Goal: Task Accomplishment & Management: Use online tool/utility

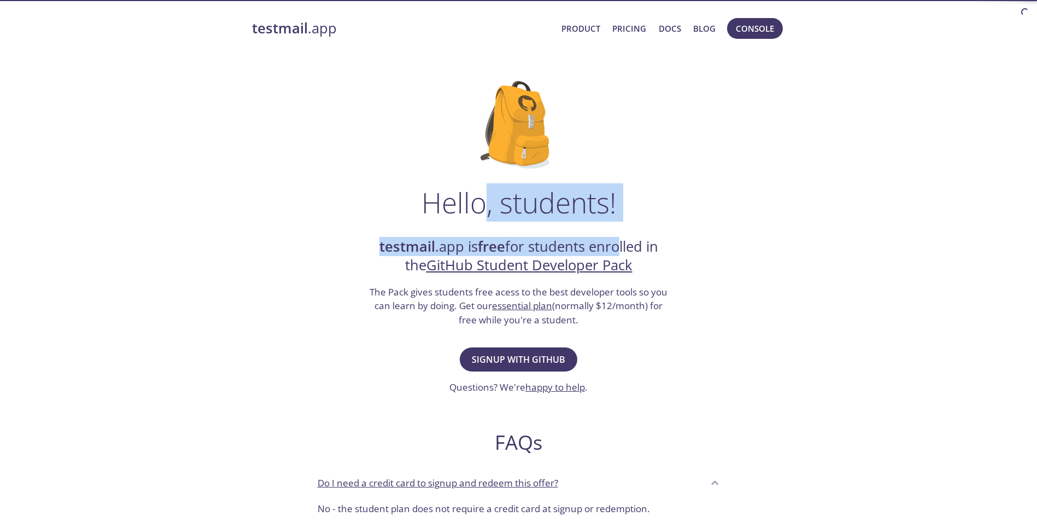
drag, startPoint x: 500, startPoint y: 227, endPoint x: 614, endPoint y: 230, distance: 113.2
click at [614, 230] on div "Hello, students! testmail .app is free for students enrolled in the GitHub Stud…" at bounding box center [519, 397] width 534 height 668
drag, startPoint x: 614, startPoint y: 230, endPoint x: 550, endPoint y: 334, distance: 122.0
click at [550, 226] on div "Hello, students! testmail .app is free for students enrolled in the GitHub Stud…" at bounding box center [519, 397] width 534 height 668
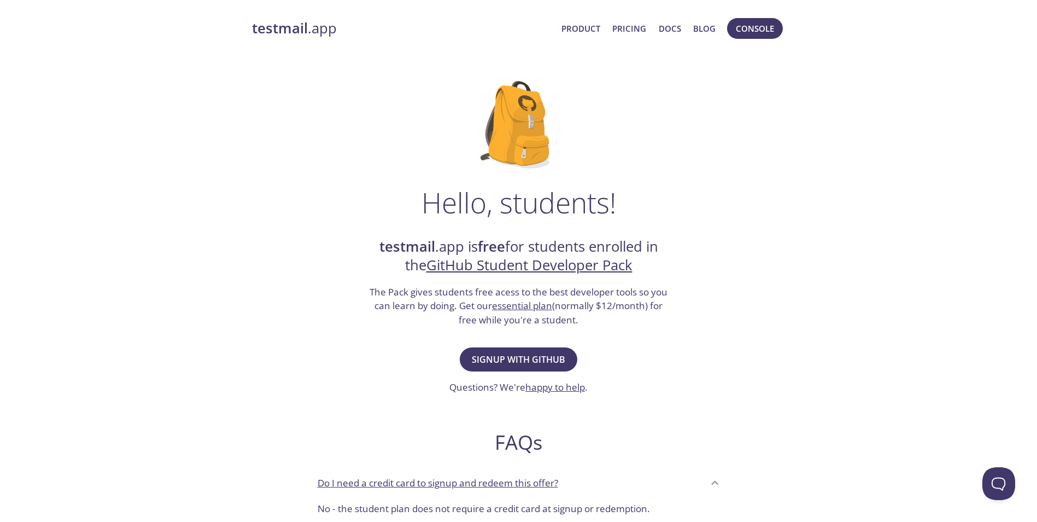
click at [540, 372] on div "Signup with GitHub Questions? We're happy to help ." at bounding box center [519, 370] width 138 height 50
click at [535, 353] on span "Signup with GitHub" at bounding box center [519, 359] width 94 height 15
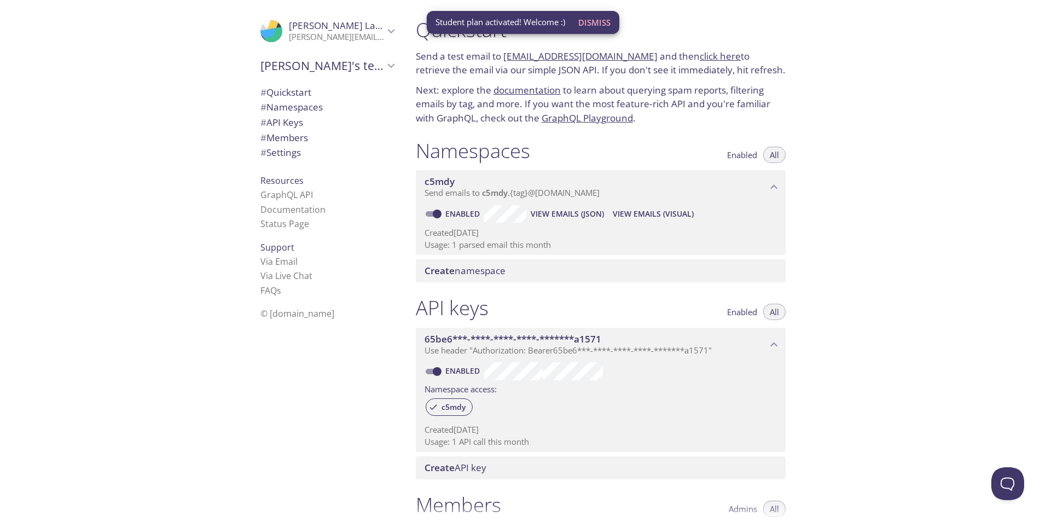
scroll to position [109, 0]
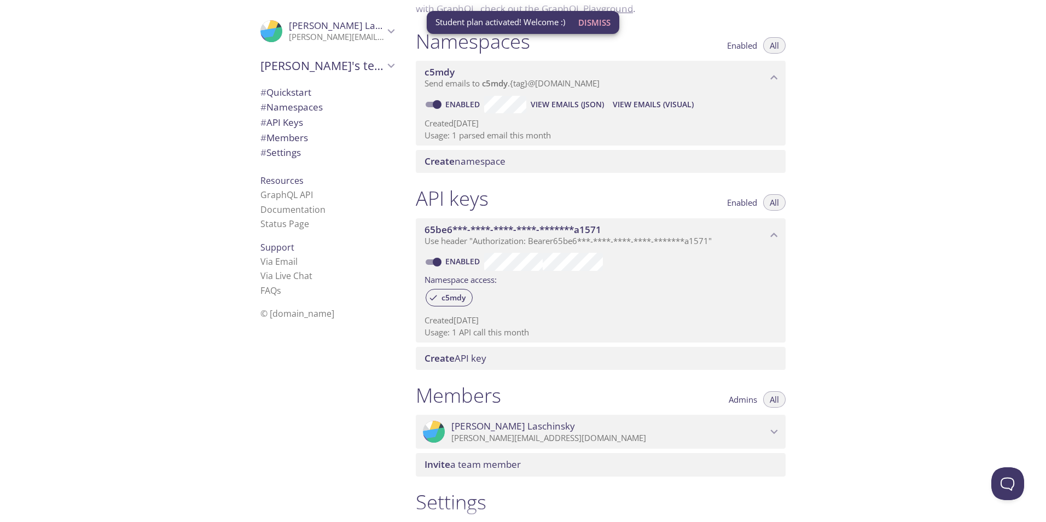
click at [481, 159] on span "Create namespace" at bounding box center [464, 161] width 81 height 13
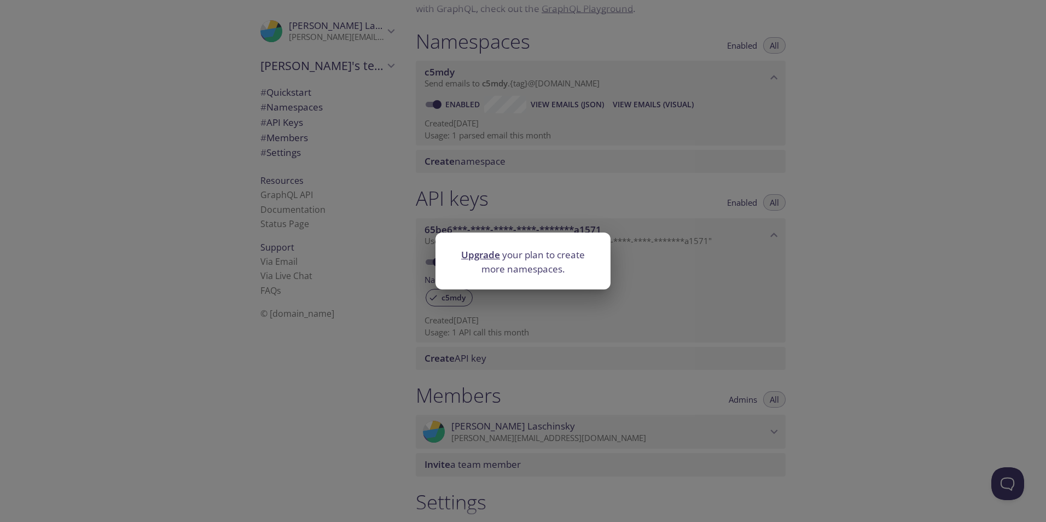
click at [308, 232] on div "Upgrade your plan to create more namespaces." at bounding box center [523, 261] width 1046 height 522
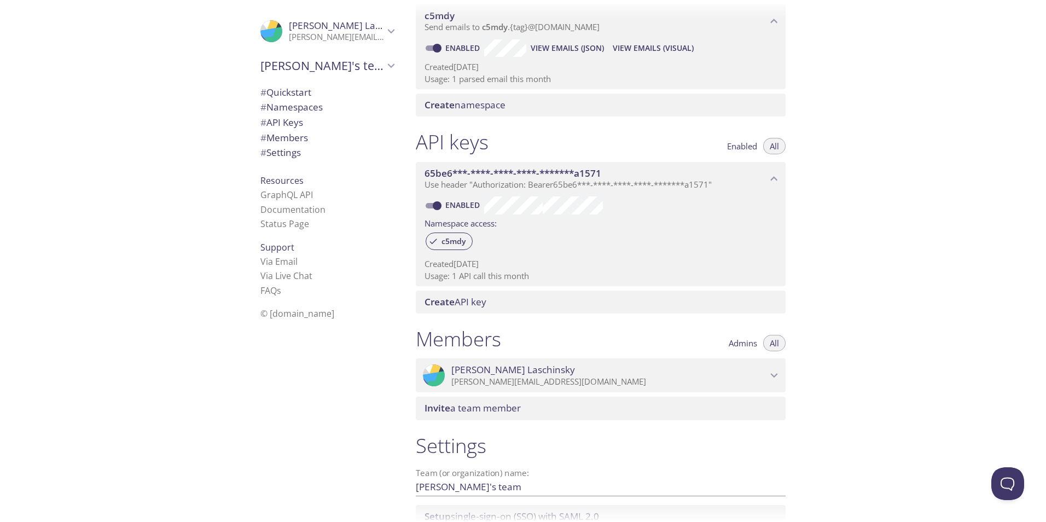
scroll to position [256, 0]
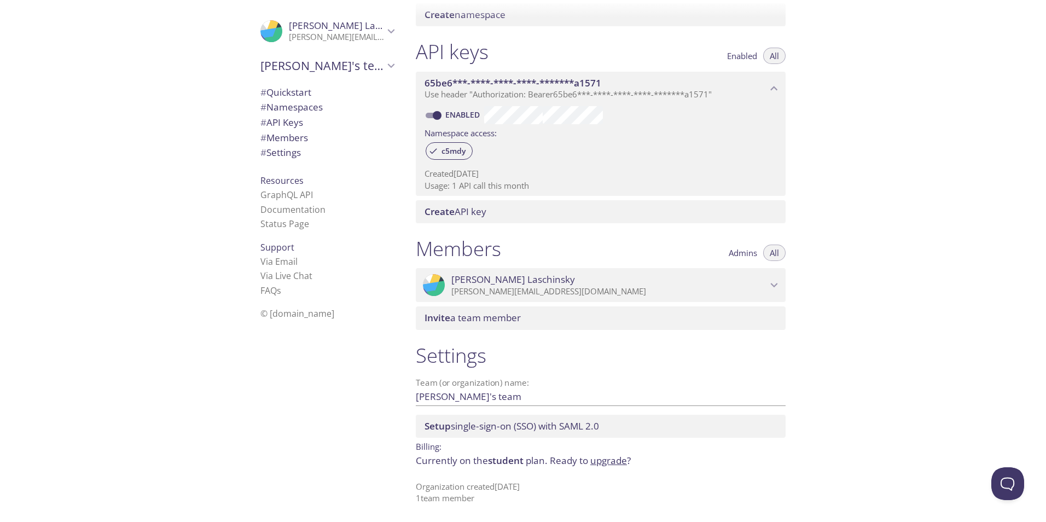
click at [605, 464] on link "upgrade" at bounding box center [608, 460] width 37 height 13
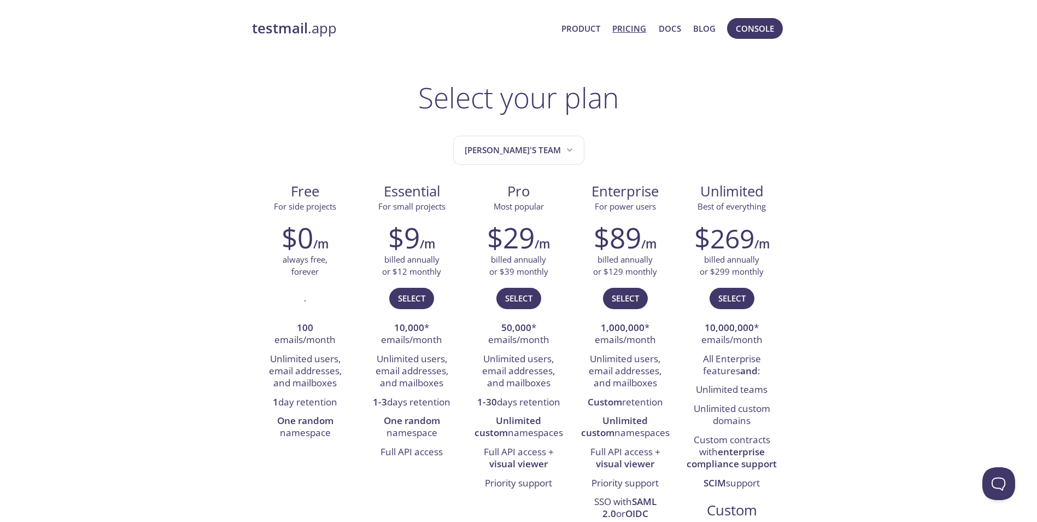
drag, startPoint x: 498, startPoint y: 122, endPoint x: 491, endPoint y: 119, distance: 7.8
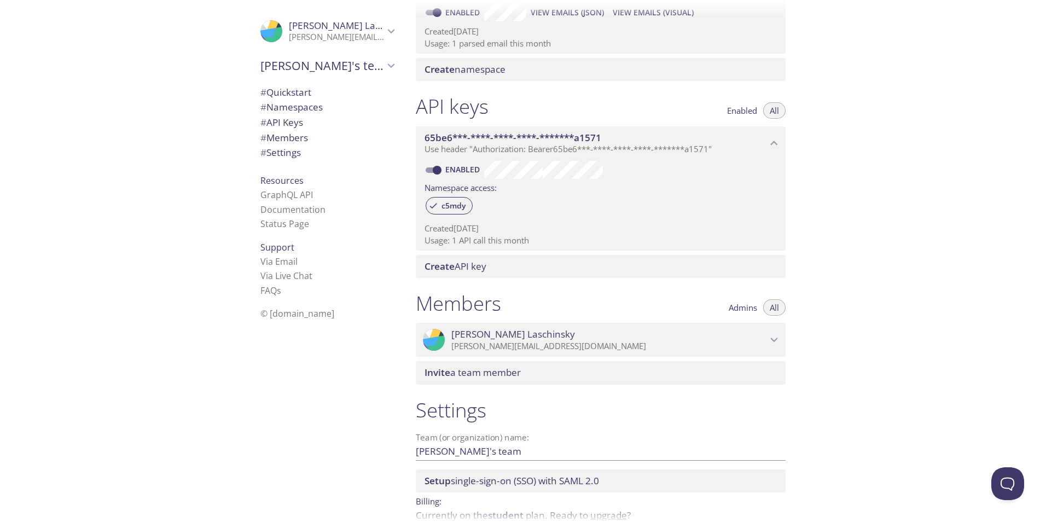
scroll to position [147, 0]
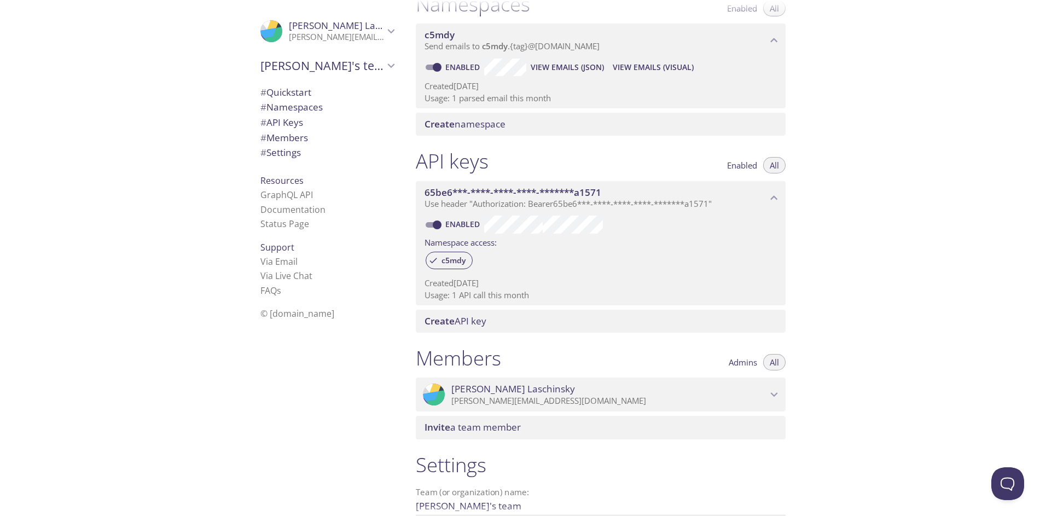
click at [454, 132] on div "Create namespace" at bounding box center [601, 124] width 370 height 23
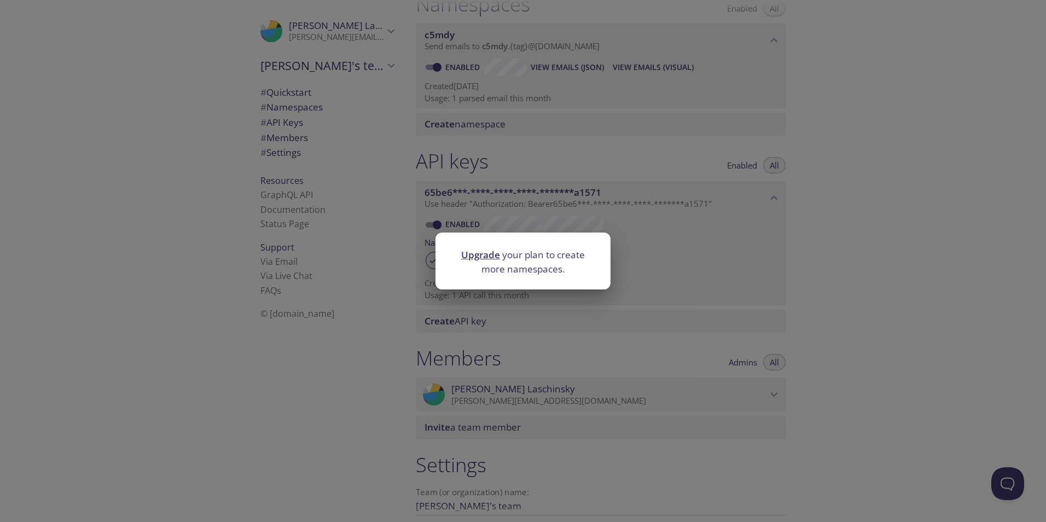
click at [703, 289] on div "Upgrade your plan to create more namespaces." at bounding box center [523, 261] width 1046 height 522
